Goal: Navigation & Orientation: Find specific page/section

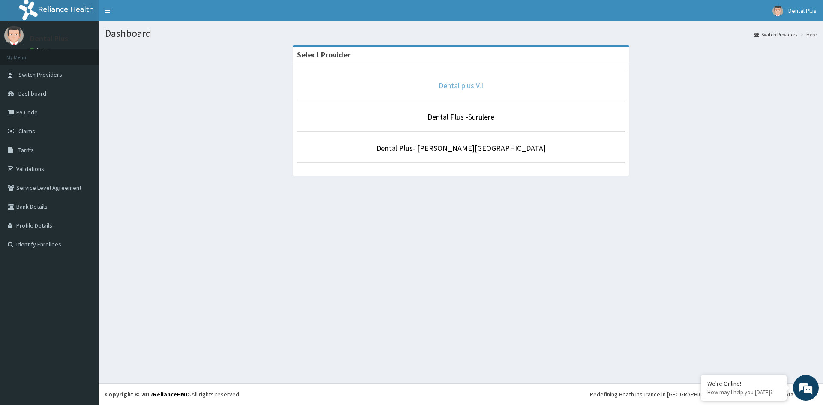
click at [467, 85] on link "Dental plus V.I" at bounding box center [461, 86] width 45 height 10
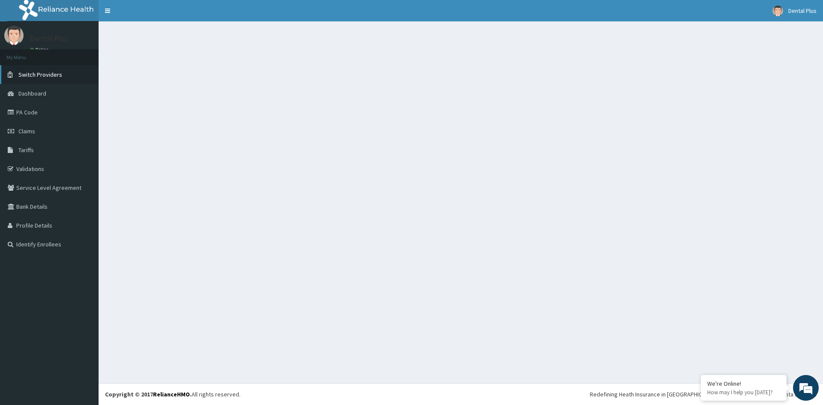
click at [68, 75] on link "Switch Providers" at bounding box center [49, 74] width 99 height 19
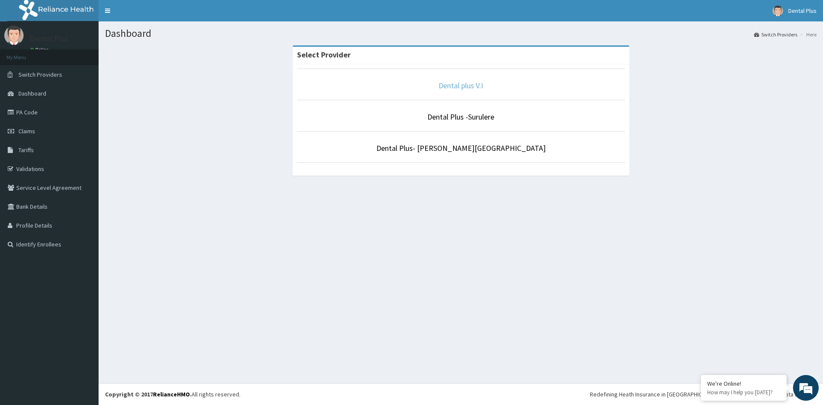
click at [460, 84] on link "Dental plus V.I" at bounding box center [461, 86] width 45 height 10
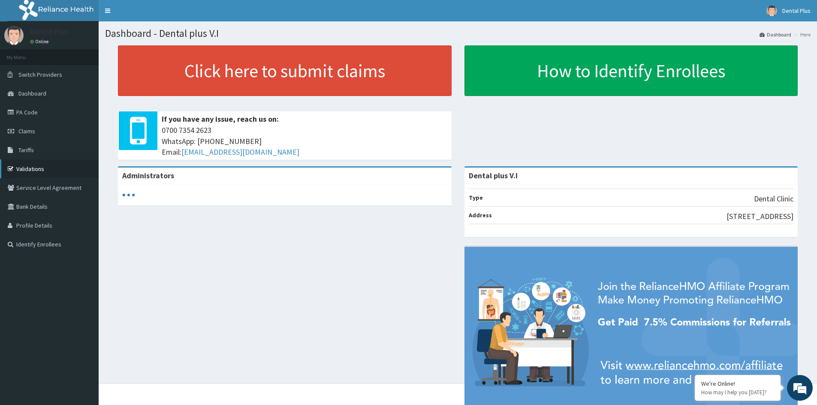
click at [39, 170] on link "Validations" at bounding box center [49, 169] width 99 height 19
